Goal: Information Seeking & Learning: Learn about a topic

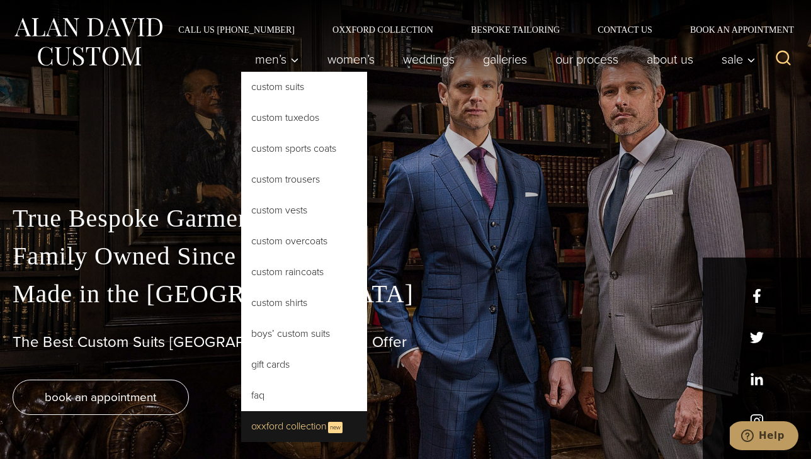
click at [311, 429] on link "Oxxford Collection New" at bounding box center [304, 426] width 126 height 31
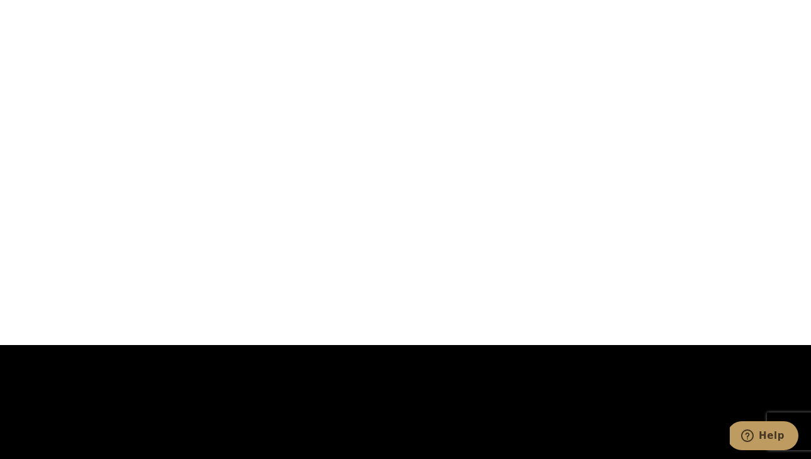
scroll to position [3336, 0]
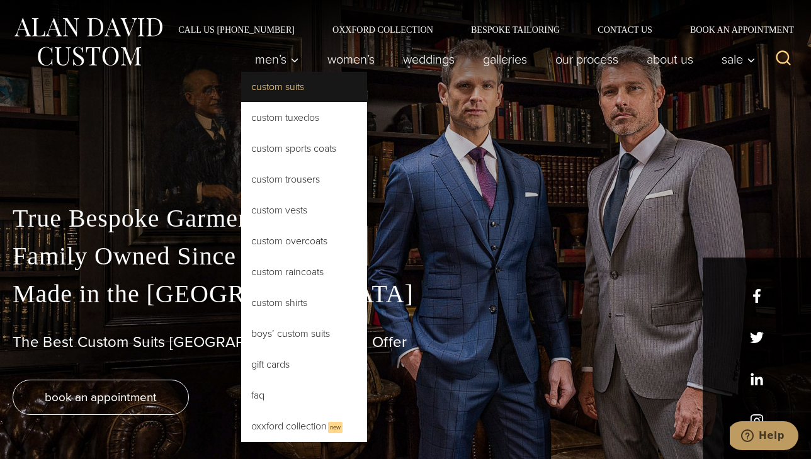
click at [280, 85] on link "Custom Suits" at bounding box center [304, 87] width 126 height 30
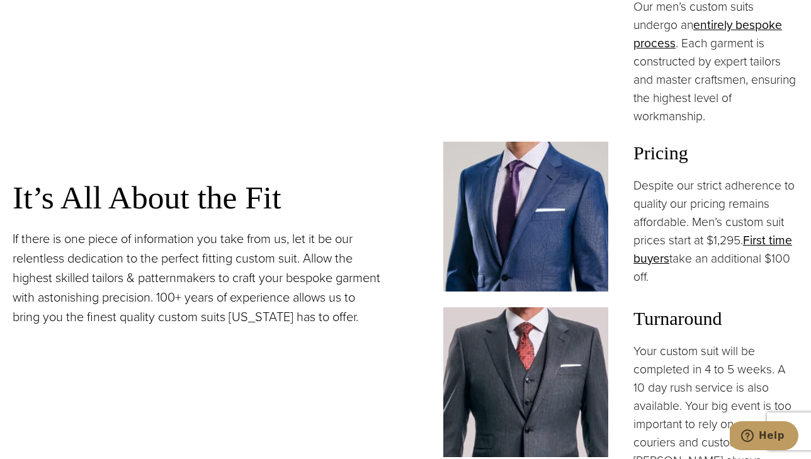
scroll to position [714, 0]
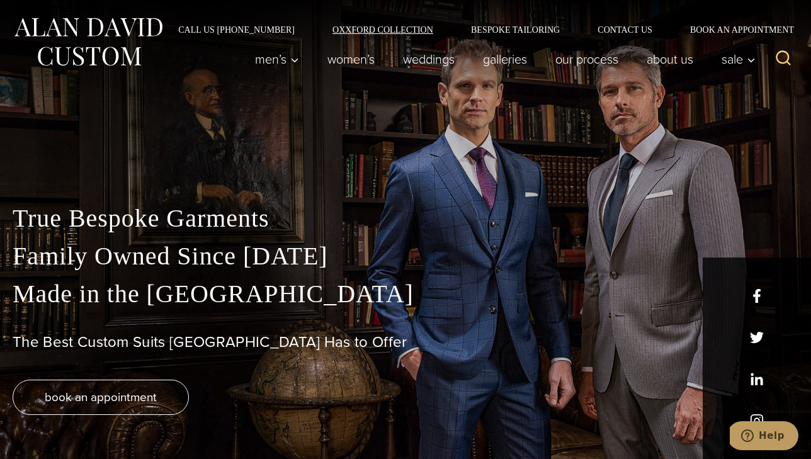
click at [359, 28] on link "Oxxford Collection" at bounding box center [383, 29] width 139 height 9
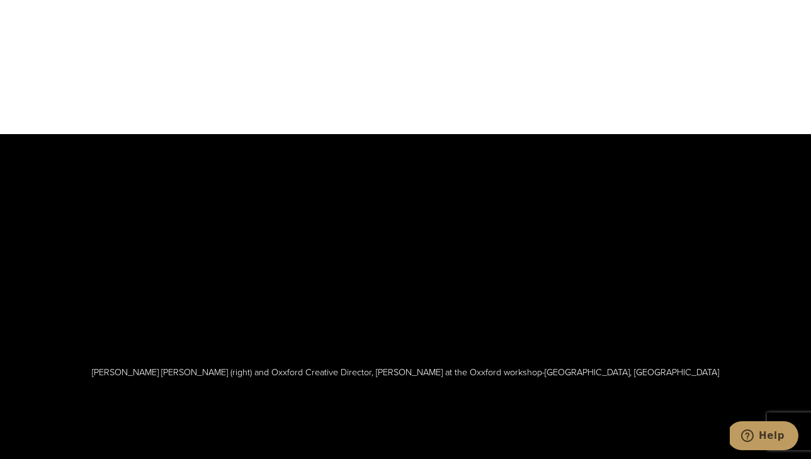
scroll to position [3395, 0]
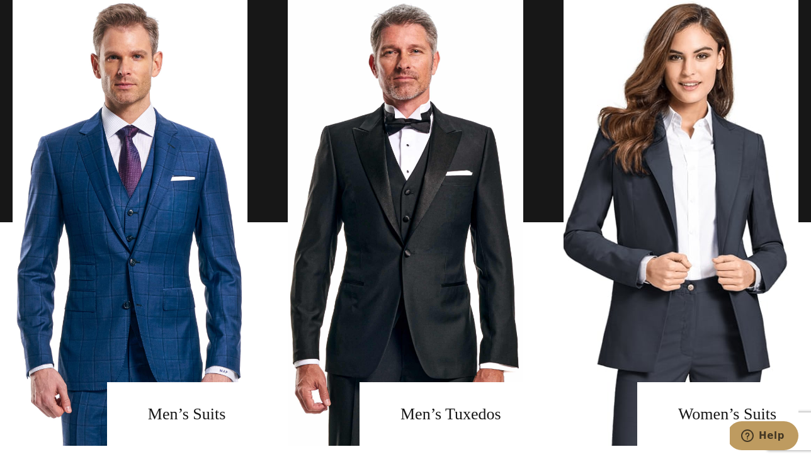
scroll to position [892, 0]
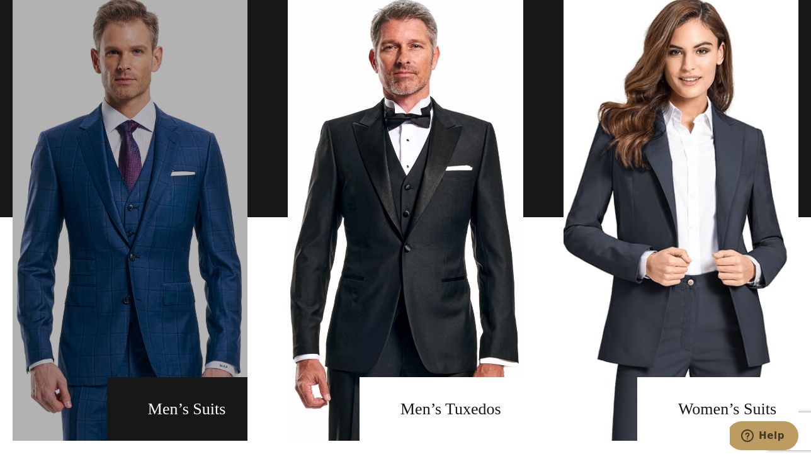
click at [191, 392] on link "men's suits" at bounding box center [130, 217] width 235 height 447
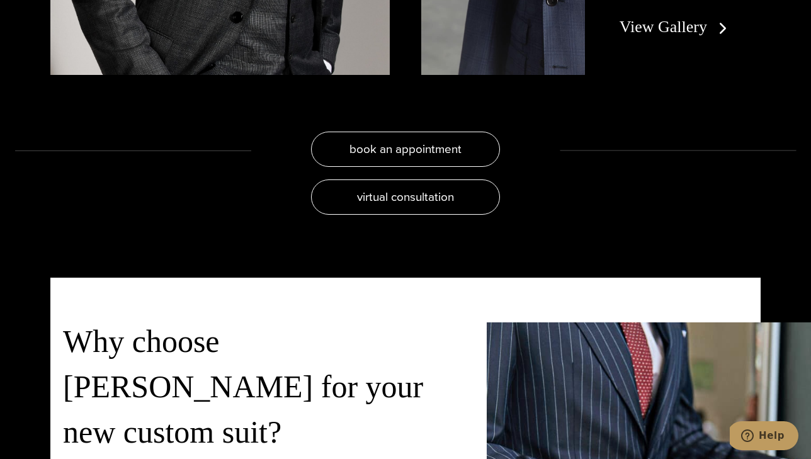
scroll to position [2518, 0]
